Goal: Information Seeking & Learning: Learn about a topic

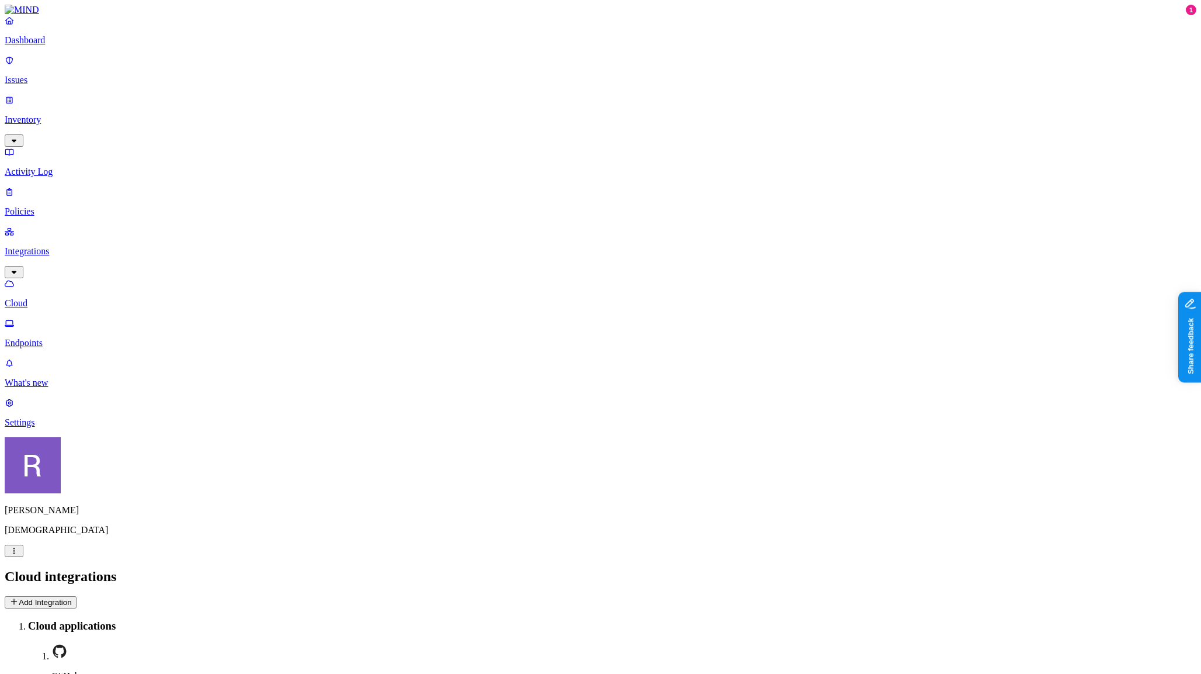
click at [60, 75] on p "Issues" at bounding box center [601, 80] width 1192 height 11
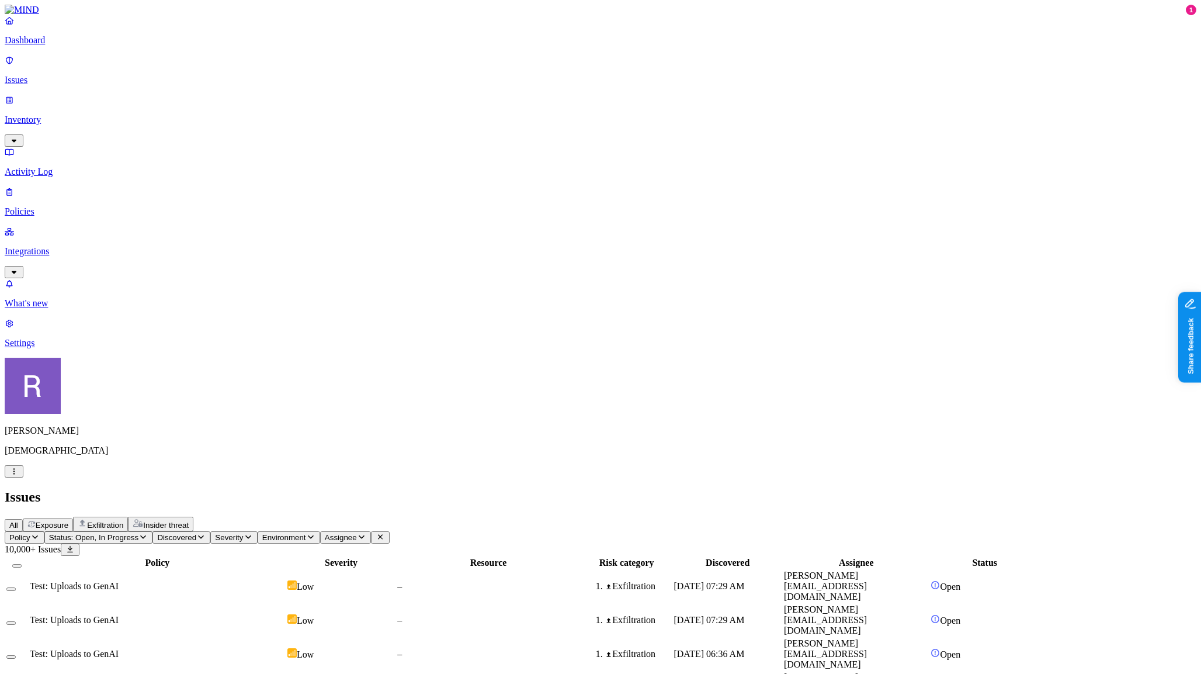
click at [56, 115] on p "Inventory" at bounding box center [601, 120] width 1192 height 11
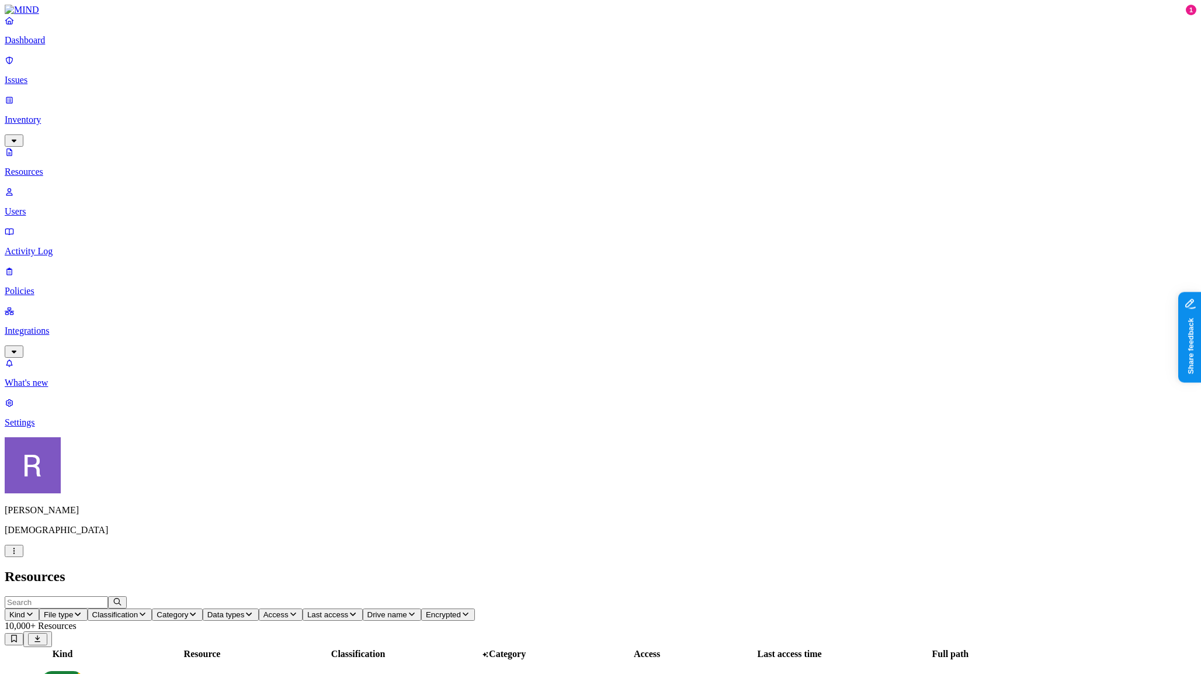
click at [108, 596] on input "text" at bounding box center [56, 602] width 103 height 12
click at [108, 596] on input "cyber" at bounding box center [56, 602] width 103 height 12
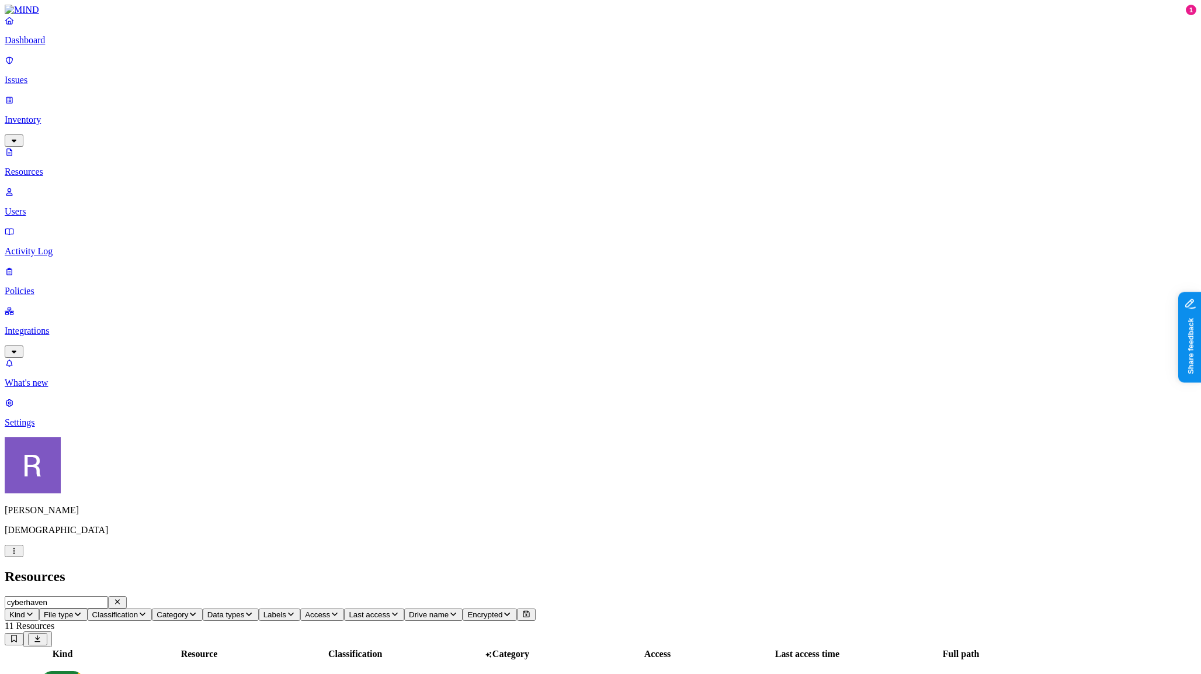
click at [108, 596] on input "cyberhaven" at bounding box center [56, 602] width 103 height 12
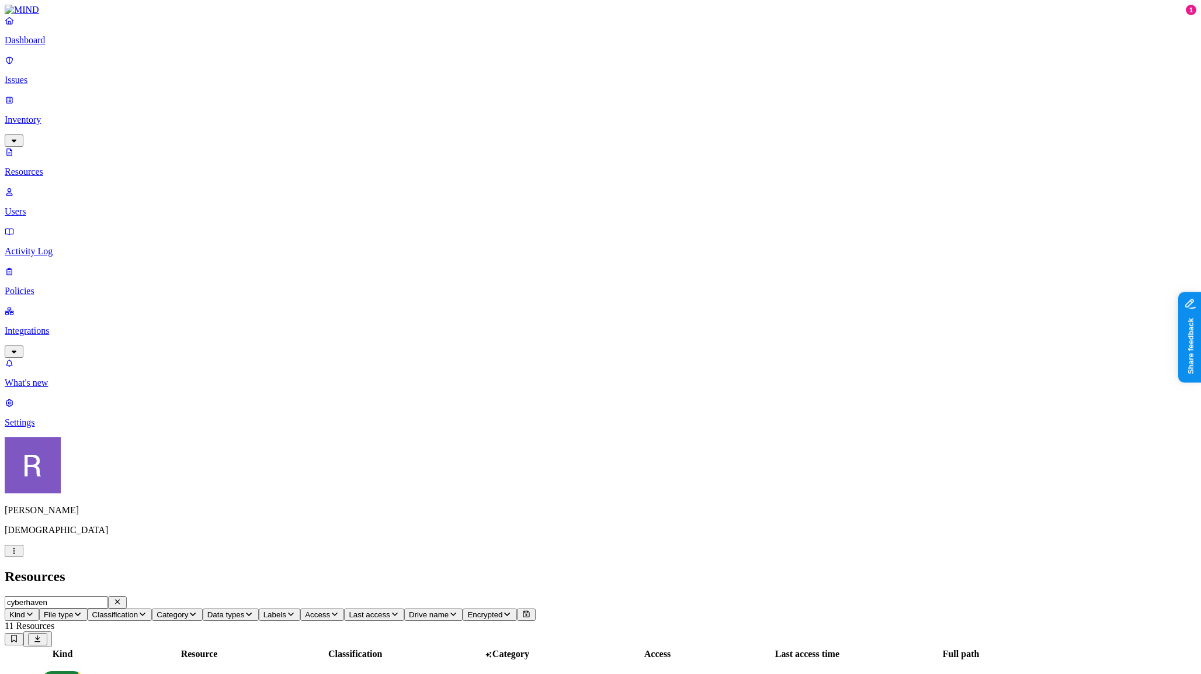
click at [108, 596] on input "cyberhaven" at bounding box center [56, 602] width 103 height 12
type input "MIND"
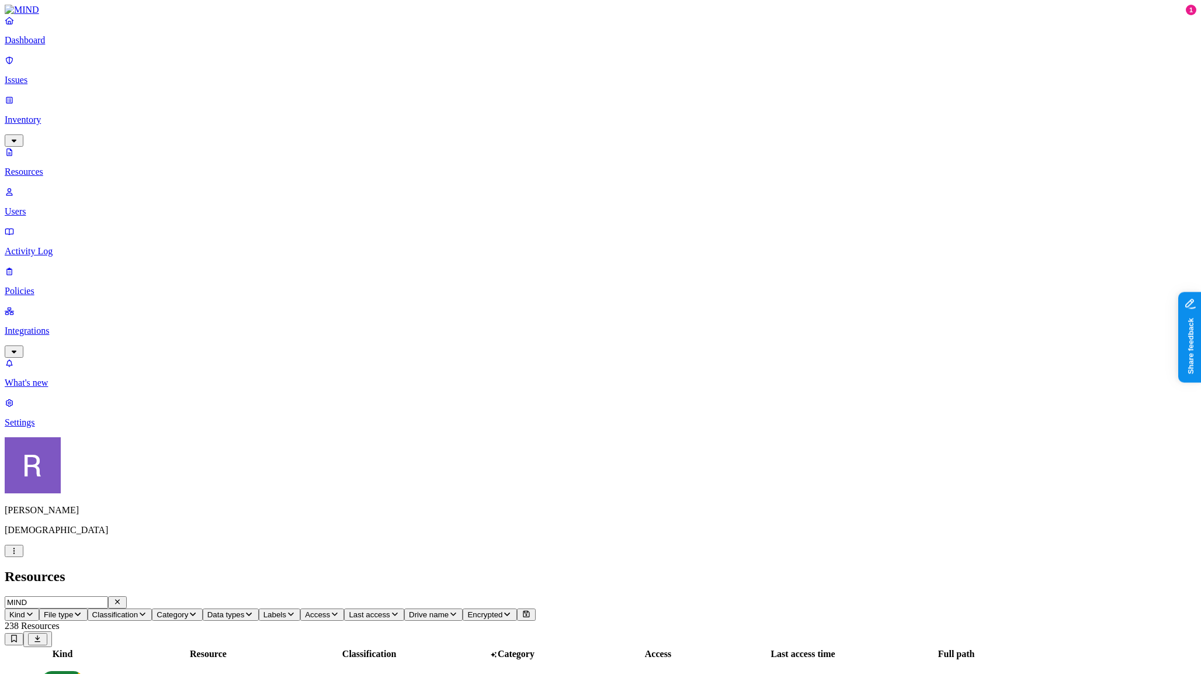
scroll to position [94, 0]
click at [122, 598] on icon "button" at bounding box center [117, 602] width 9 height 8
click at [50, 46] on link "Dashboard" at bounding box center [601, 30] width 1192 height 30
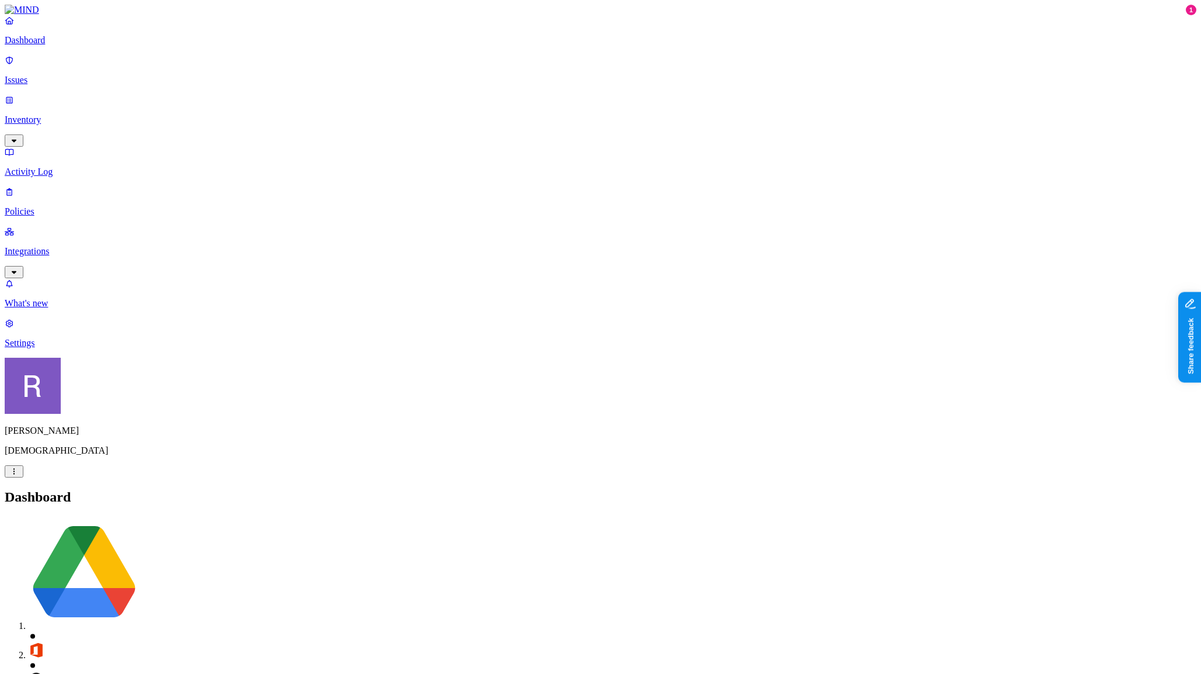
click at [63, 115] on p "Inventory" at bounding box center [601, 120] width 1192 height 11
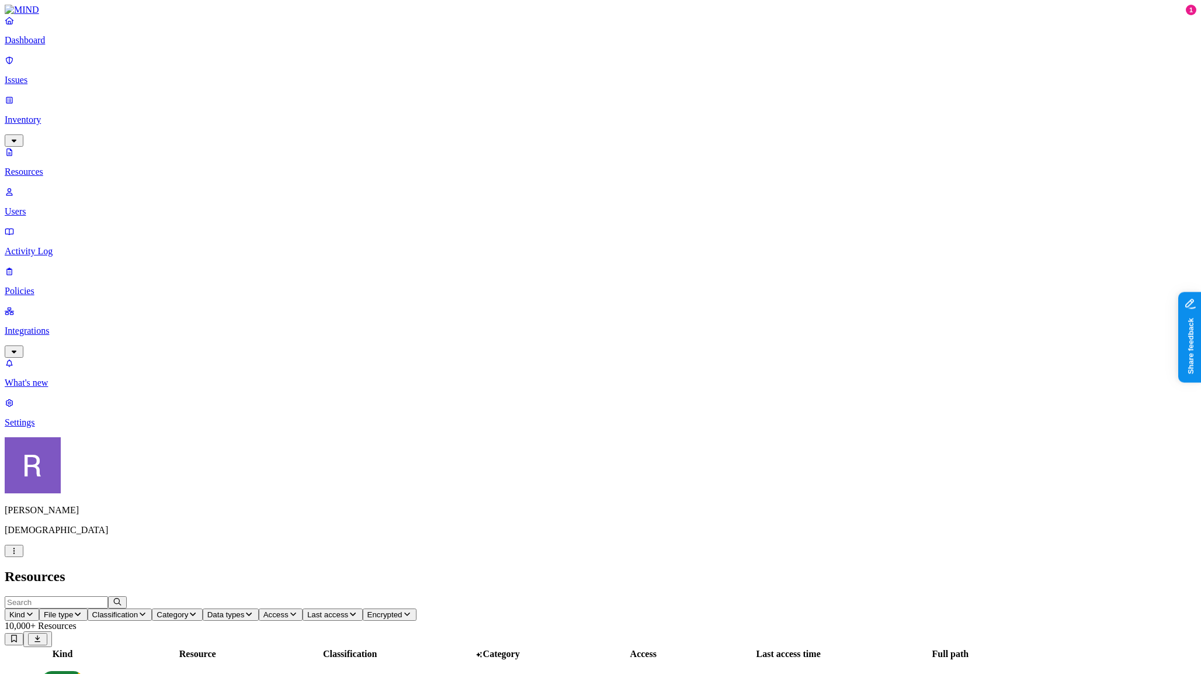
click at [39, 608] on button "Kind" at bounding box center [22, 614] width 34 height 12
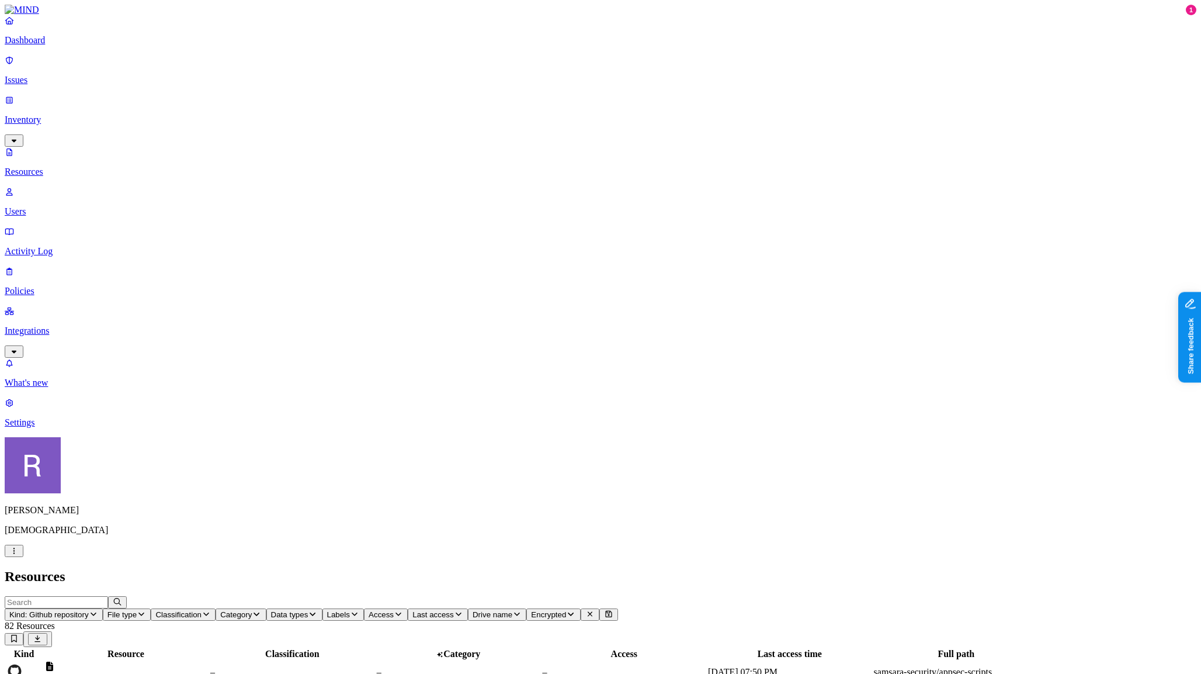
click at [216, 608] on button "Classification" at bounding box center [183, 614] width 65 height 12
click at [407, 157] on div "PHI" at bounding box center [407, 173] width 0 height 33
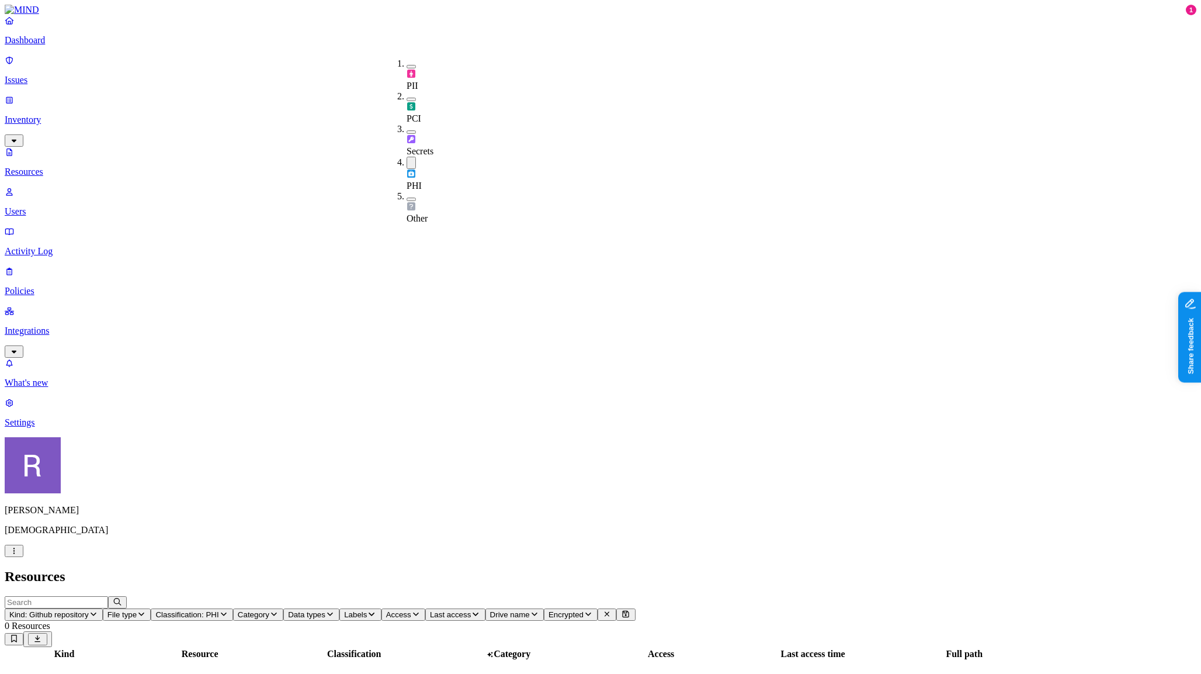
click at [407, 157] on button "button" at bounding box center [411, 163] width 9 height 12
click at [407, 124] on div "Secrets" at bounding box center [407, 140] width 0 height 33
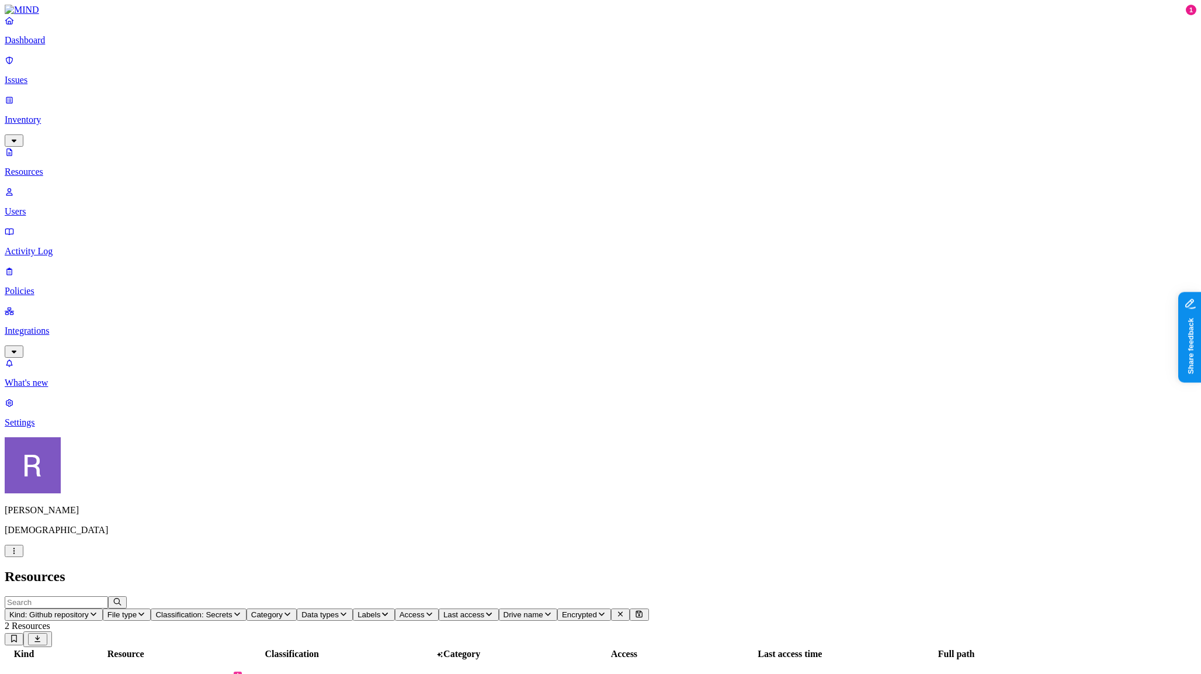
click at [232, 610] on span "Classification: Secrets" at bounding box center [193, 614] width 77 height 9
click at [407, 98] on button "button" at bounding box center [411, 100] width 9 height 4
click at [407, 126] on div "Secrets" at bounding box center [407, 143] width 0 height 34
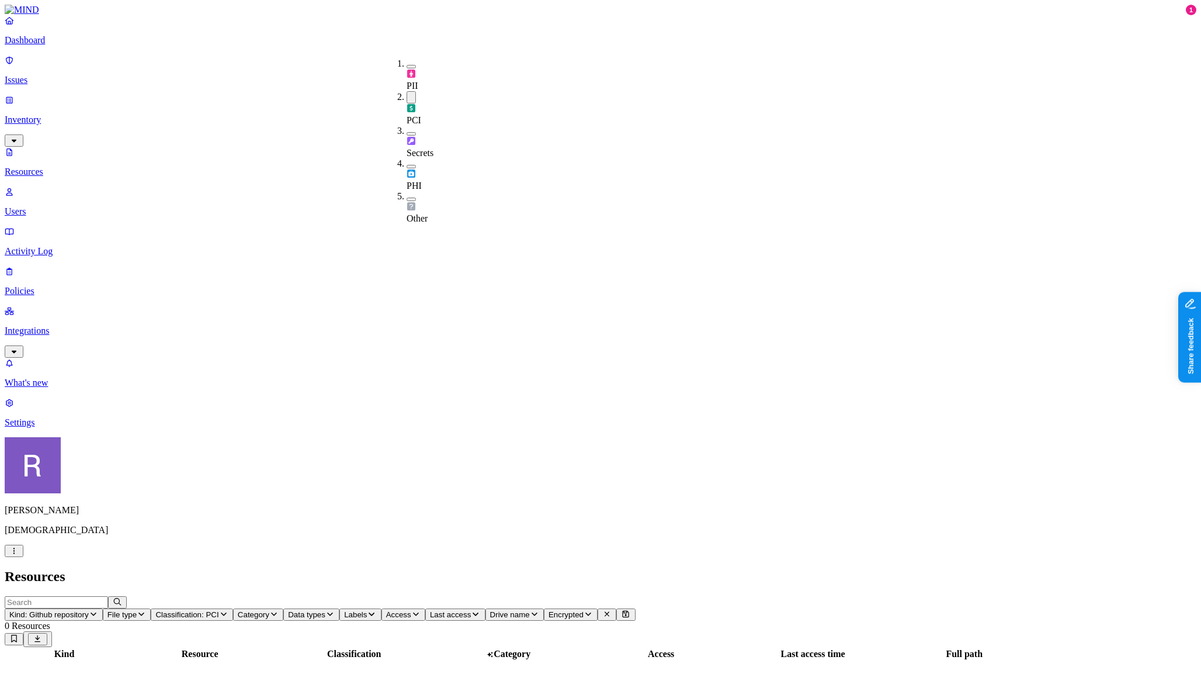
click at [407, 91] on div "PCI" at bounding box center [407, 108] width 0 height 34
click at [407, 196] on button "button" at bounding box center [411, 198] width 9 height 4
drag, startPoint x: 397, startPoint y: 148, endPoint x: 398, endPoint y: 124, distance: 24.0
click at [407, 189] on button "button" at bounding box center [411, 195] width 9 height 12
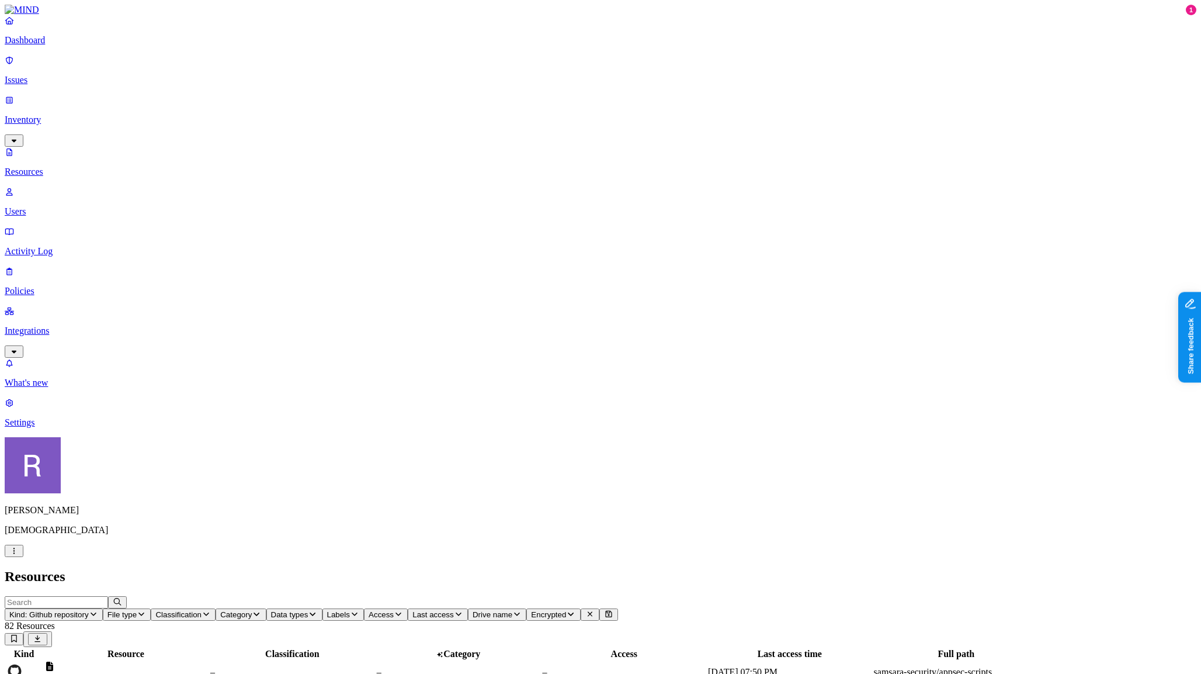
click at [202, 610] on span "Classification" at bounding box center [178, 614] width 46 height 9
click at [407, 130] on button "button" at bounding box center [411, 132] width 9 height 4
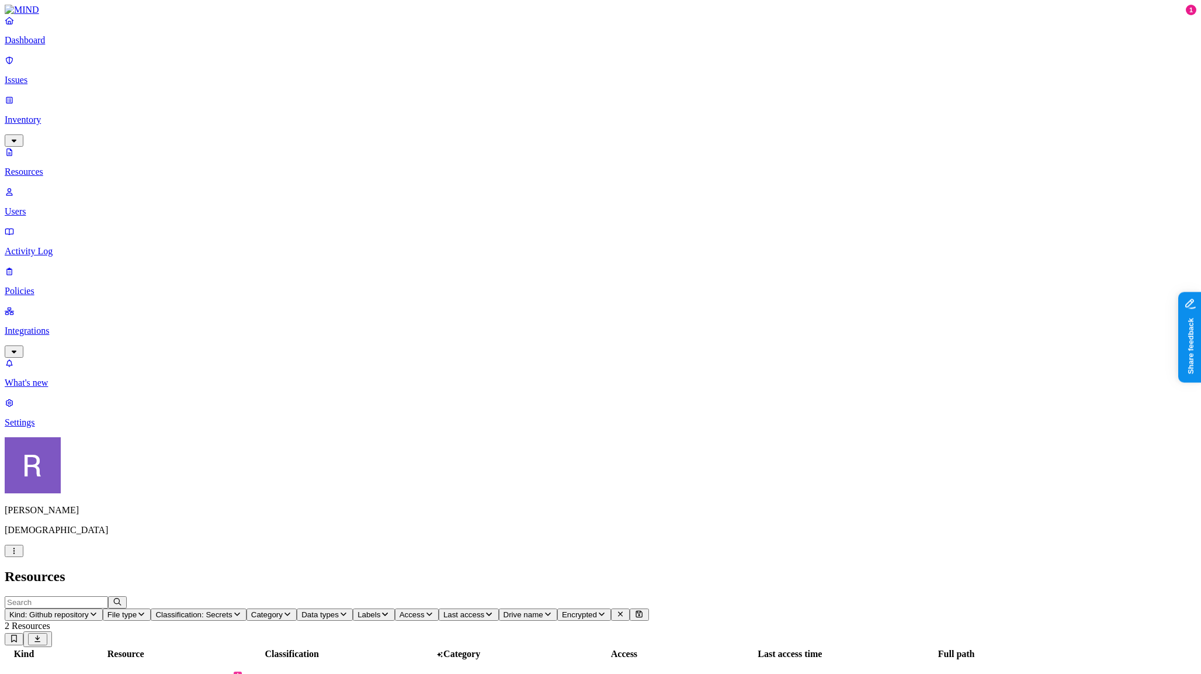
click at [232, 610] on span "Classification: Secrets" at bounding box center [193, 614] width 77 height 9
click at [407, 124] on div "Secrets" at bounding box center [407, 141] width 0 height 34
click at [89, 610] on span "Kind: Github repository" at bounding box center [48, 614] width 79 height 9
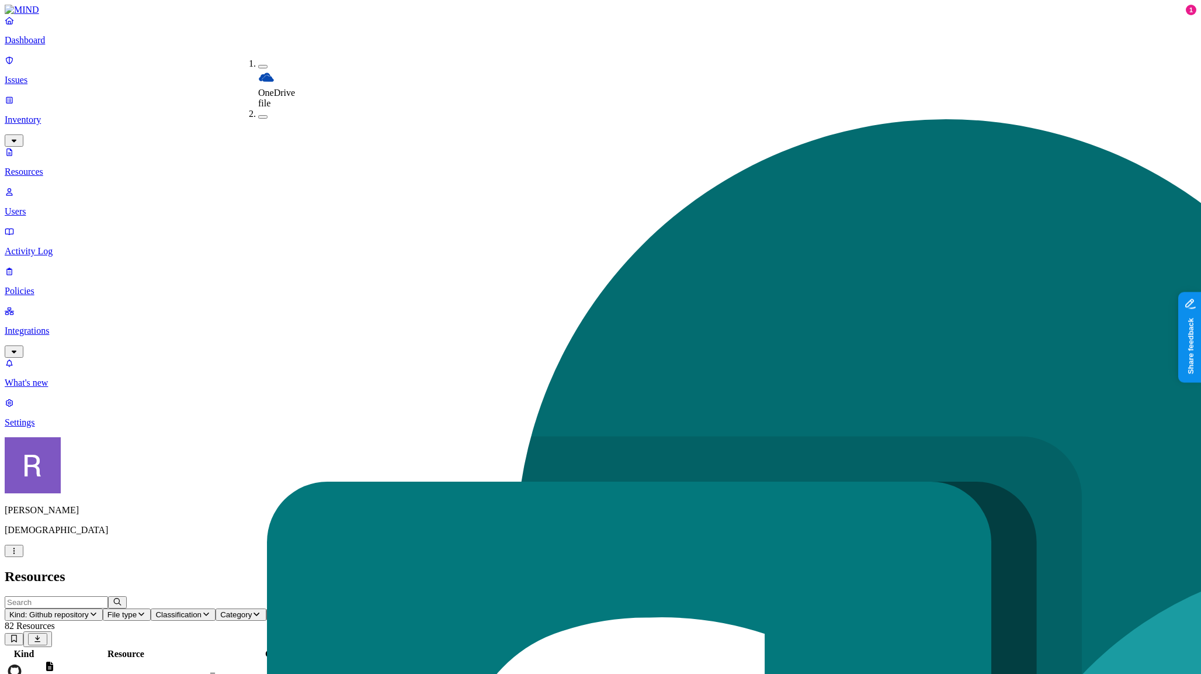
click at [487, 568] on h2 "Resources" at bounding box center [601, 576] width 1192 height 16
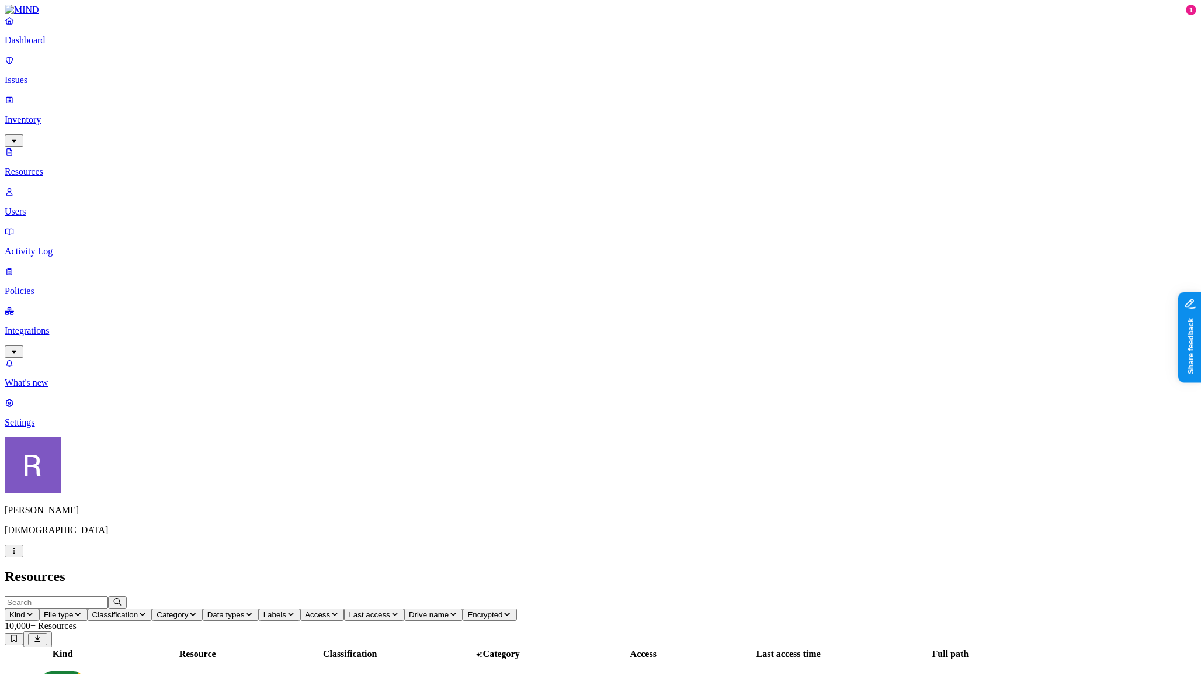
click at [42, 306] on link "Integrations" at bounding box center [601, 331] width 1192 height 50
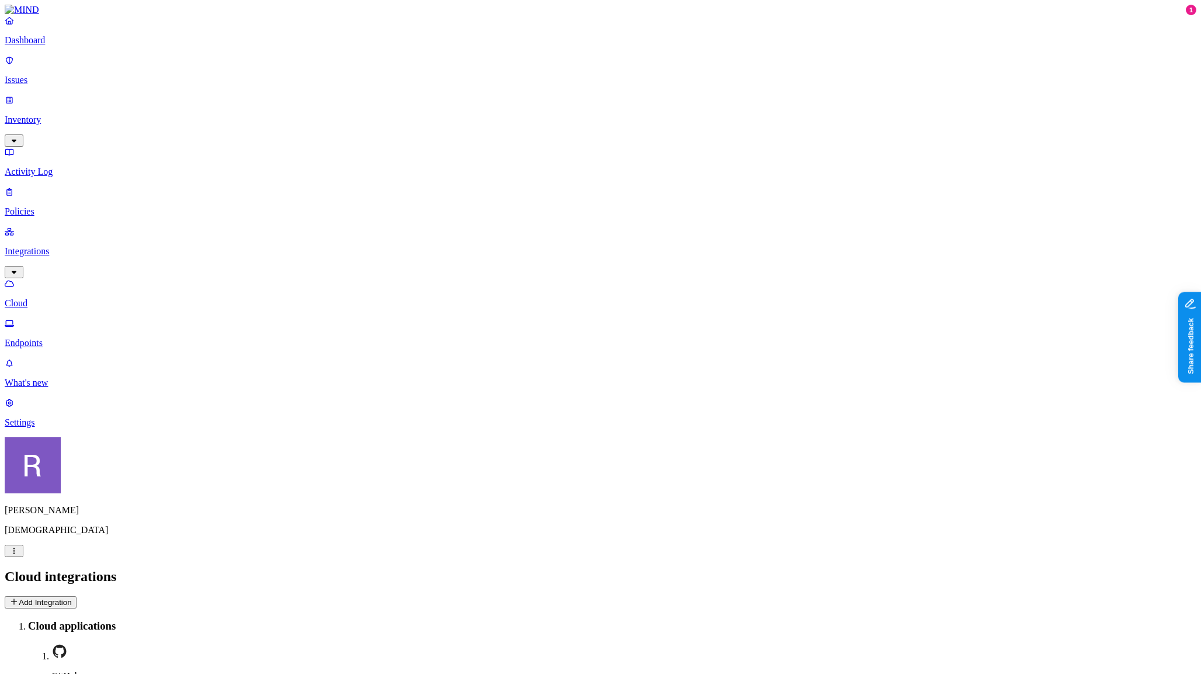
click at [65, 206] on p "Policies" at bounding box center [601, 211] width 1192 height 11
